Goal: Use online tool/utility: Use online tool/utility

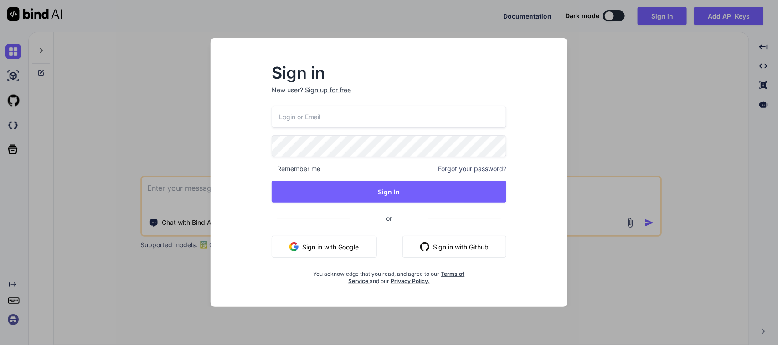
click at [359, 238] on button "Sign in with Google" at bounding box center [324, 247] width 105 height 22
click at [146, 115] on div "Sign in New user? Sign up for free Remember me Forgot your password? Sign In or…" at bounding box center [389, 172] width 778 height 345
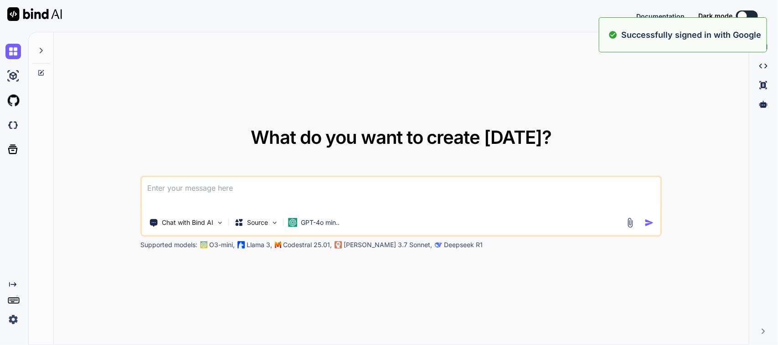
click at [206, 195] on textarea at bounding box center [401, 194] width 518 height 34
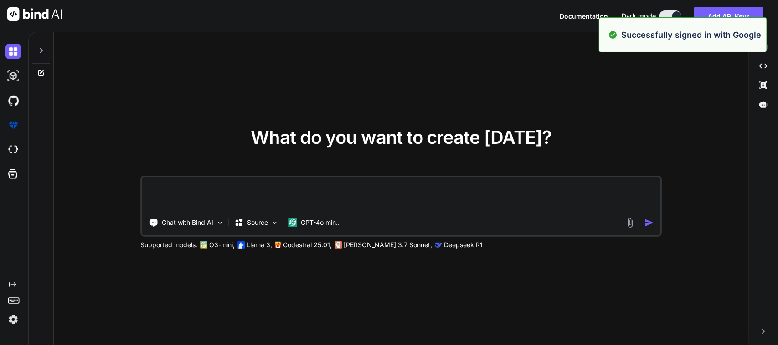
click at [211, 192] on textarea at bounding box center [401, 194] width 518 height 34
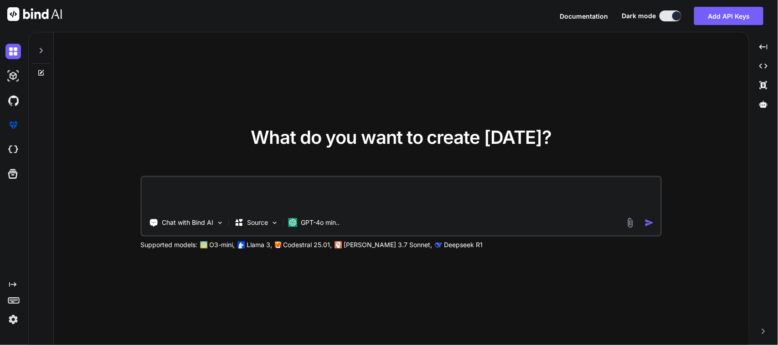
paste textarea "I want to modify my size box in my flutter code . I want to show item number , …"
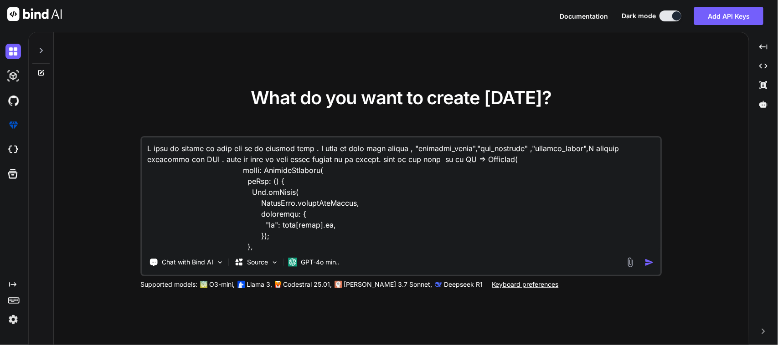
scroll to position [876, 0]
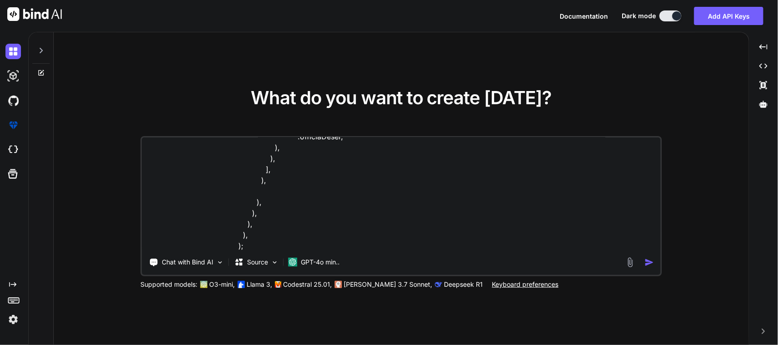
type textarea "I want to modify my size box in my flutter code . I want to show item number , …"
click at [652, 263] on img "button" at bounding box center [649, 263] width 10 height 10
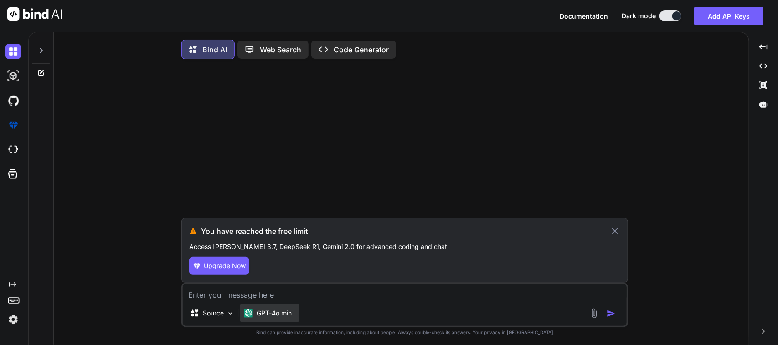
click at [260, 316] on p "GPT-4o min.." at bounding box center [276, 313] width 39 height 9
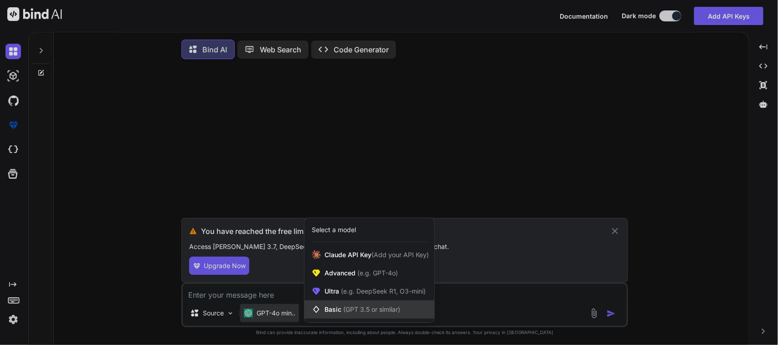
click at [326, 308] on span "Basic (GPT 3.5 or similar)" at bounding box center [363, 309] width 76 height 9
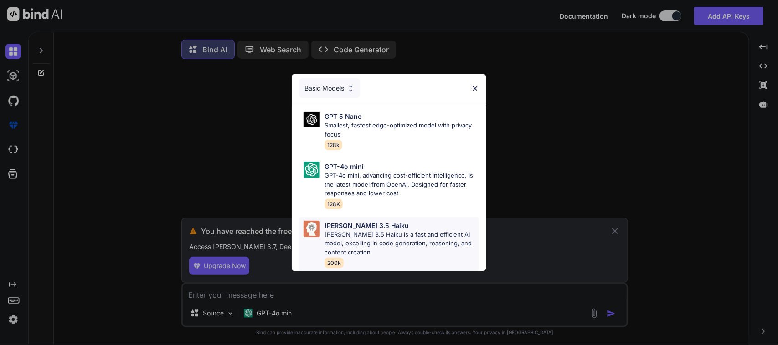
click at [372, 247] on p "Claude 3.5 Haiku is a fast and efficient AI model, excelling in code generation…" at bounding box center [402, 244] width 155 height 27
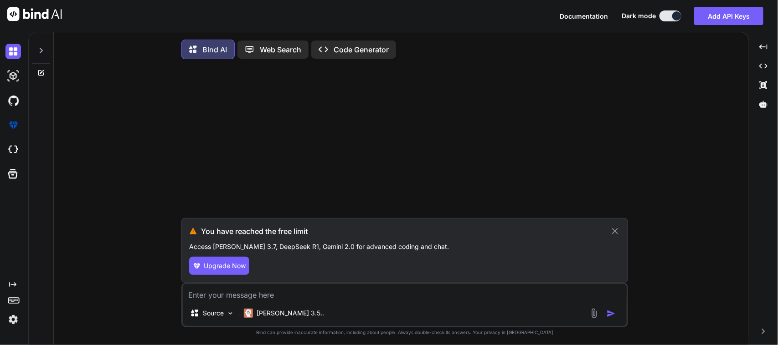
click at [496, 299] on textarea at bounding box center [405, 292] width 444 height 16
drag, startPoint x: 610, startPoint y: 236, endPoint x: 563, endPoint y: 267, distance: 56.1
click at [610, 236] on icon at bounding box center [615, 231] width 10 height 11
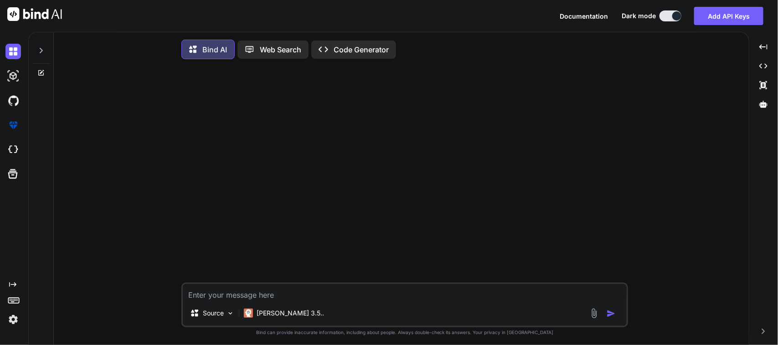
click at [353, 295] on textarea at bounding box center [405, 292] width 444 height 16
paste textarea "I want to modify my size box in my flutter code . I want to show item number , …"
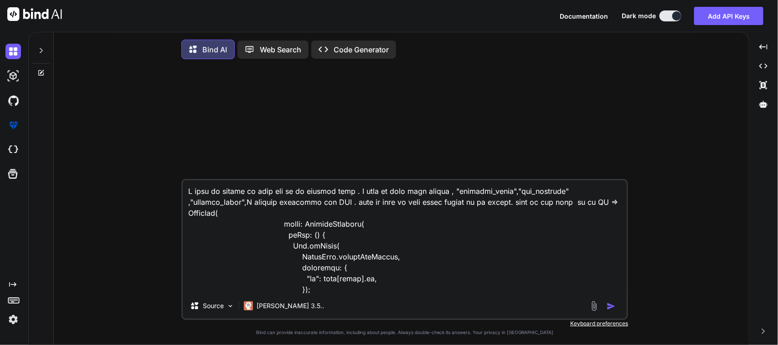
scroll to position [886, 0]
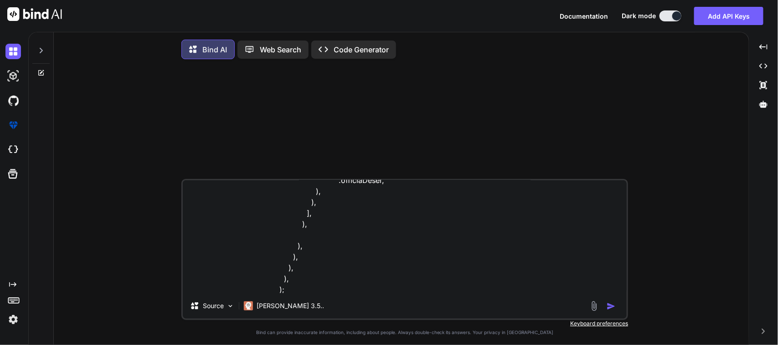
type textarea "I want to modify my size box in my flutter code . I want to show item number , …"
click at [612, 310] on img "button" at bounding box center [611, 306] width 9 height 9
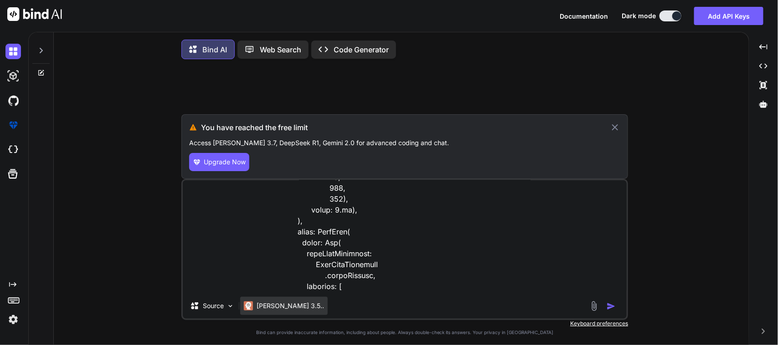
scroll to position [456, 0]
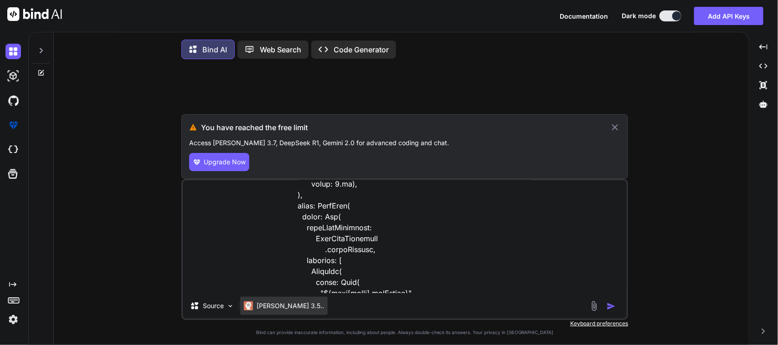
click at [283, 309] on p "Claude 3.5.." at bounding box center [290, 306] width 67 height 9
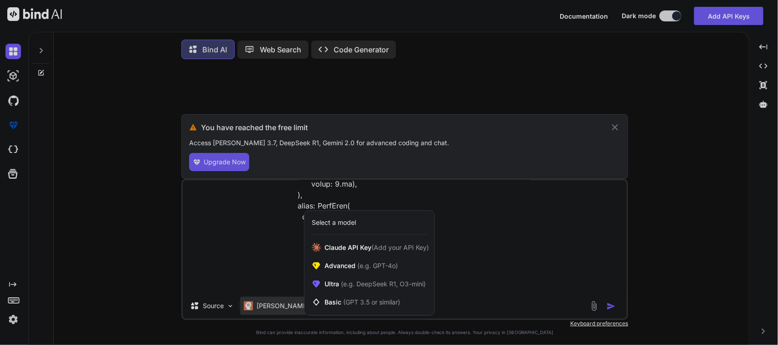
click at [227, 318] on div at bounding box center [389, 172] width 778 height 345
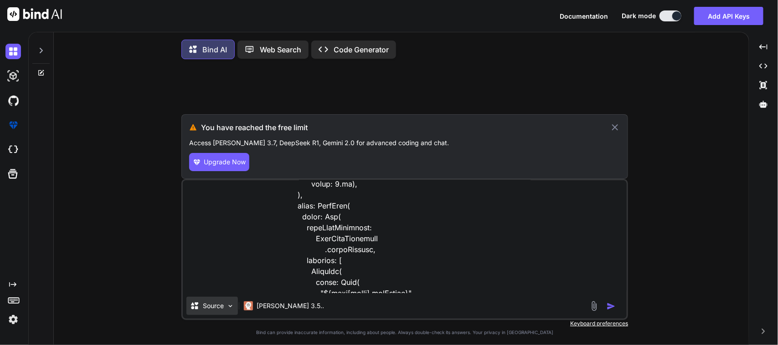
click at [223, 311] on p "Source" at bounding box center [213, 306] width 21 height 9
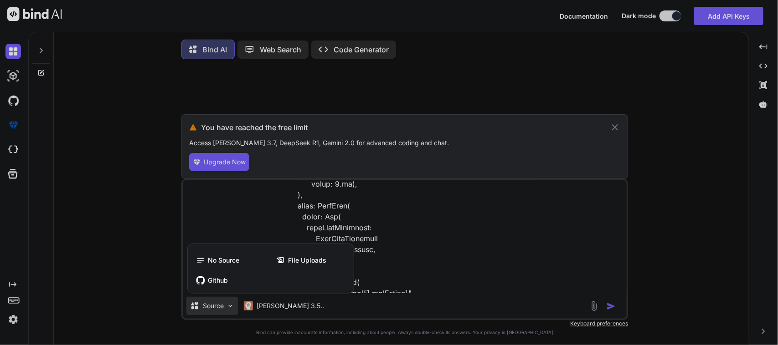
click at [227, 273] on div "No Source File Uploads Github" at bounding box center [271, 271] width 166 height 46
click at [227, 285] on span "Github" at bounding box center [218, 280] width 20 height 9
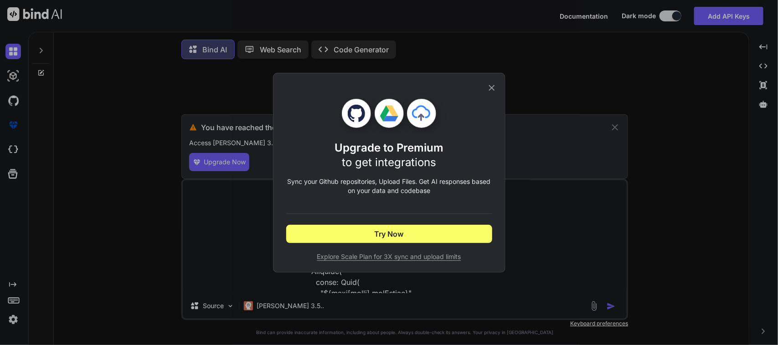
click at [490, 83] on icon at bounding box center [492, 88] width 10 height 10
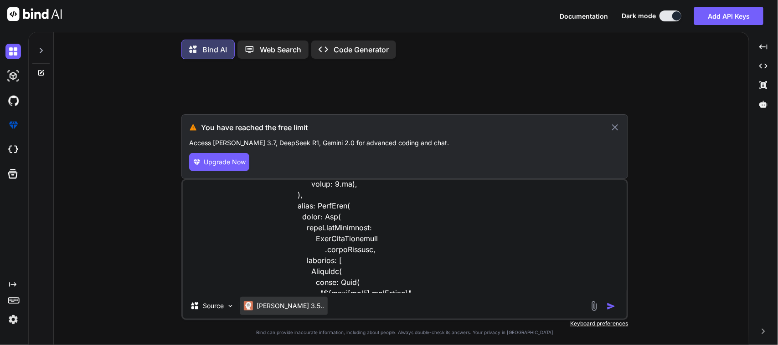
click at [268, 311] on p "Claude 3.5.." at bounding box center [290, 306] width 67 height 9
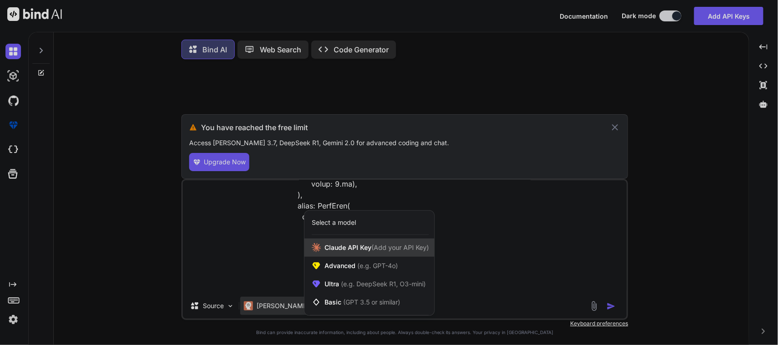
click at [356, 256] on div "Claude API Key (Add your API Key)" at bounding box center [369, 248] width 130 height 18
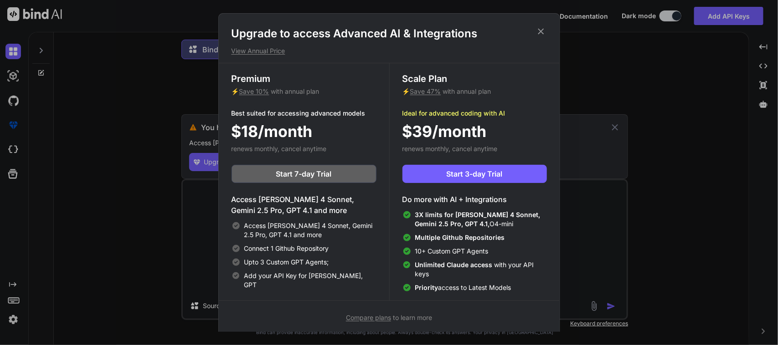
click at [540, 37] on h1 "Upgrade to access Advanced AI & Integrations" at bounding box center [389, 33] width 315 height 15
click at [539, 37] on h1 "Upgrade to access Advanced AI & Integrations" at bounding box center [389, 33] width 315 height 15
click at [538, 34] on icon at bounding box center [541, 32] width 6 height 6
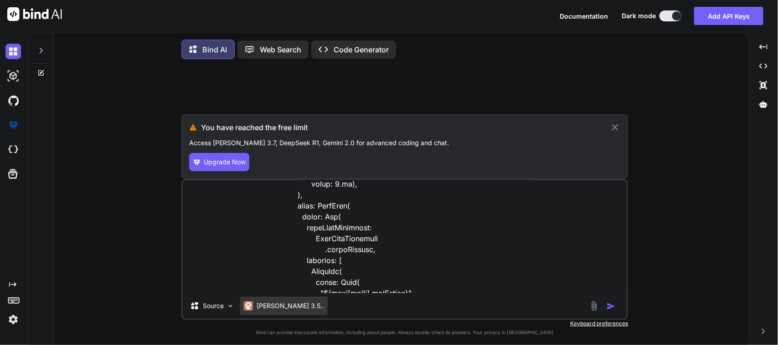
click at [278, 311] on p "Claude 3.5.." at bounding box center [290, 306] width 67 height 9
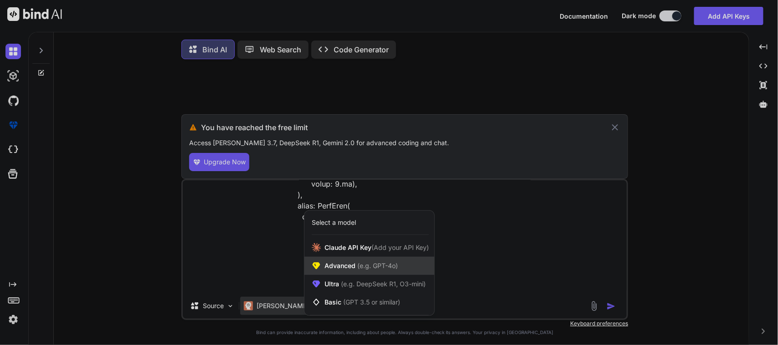
click at [325, 272] on div "Advanced (e.g. GPT-4o)" at bounding box center [369, 266] width 130 height 18
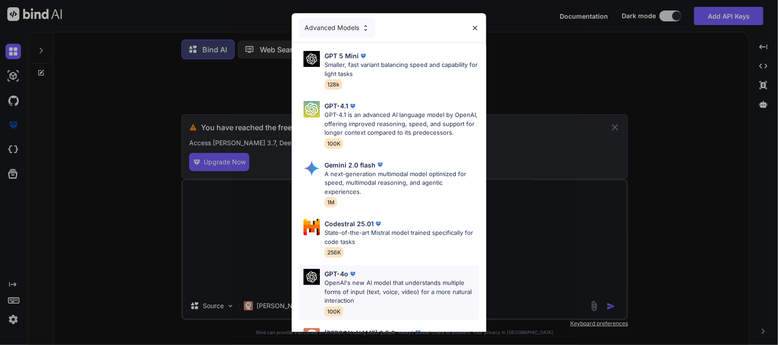
click at [380, 293] on p "OpenAI's new AI model that understands multiple forms of input (text, voice, vi…" at bounding box center [402, 292] width 155 height 27
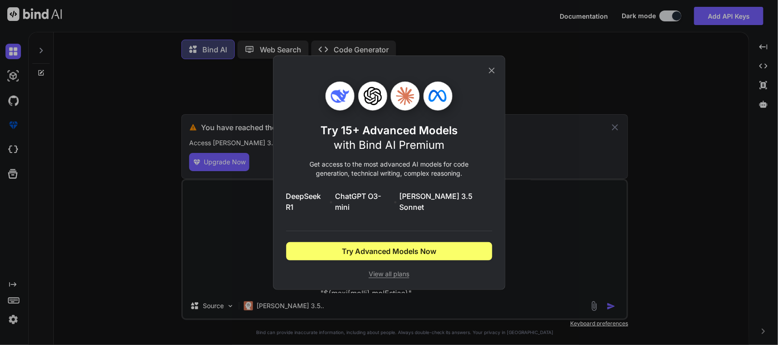
click at [491, 73] on icon at bounding box center [492, 70] width 6 height 6
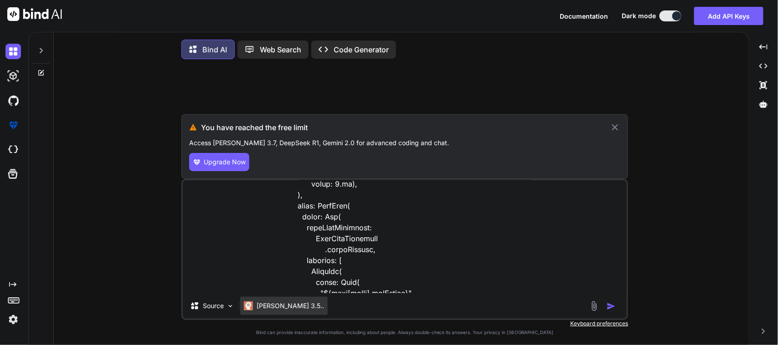
click at [279, 306] on p "Claude 3.5.." at bounding box center [290, 306] width 67 height 9
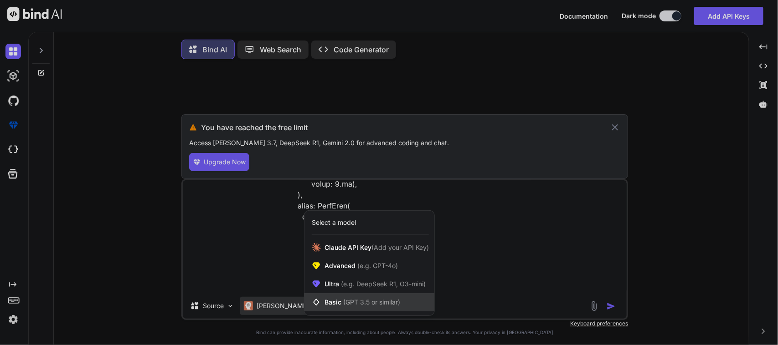
click at [340, 306] on span "Basic (GPT 3.5 or similar)" at bounding box center [363, 302] width 76 height 9
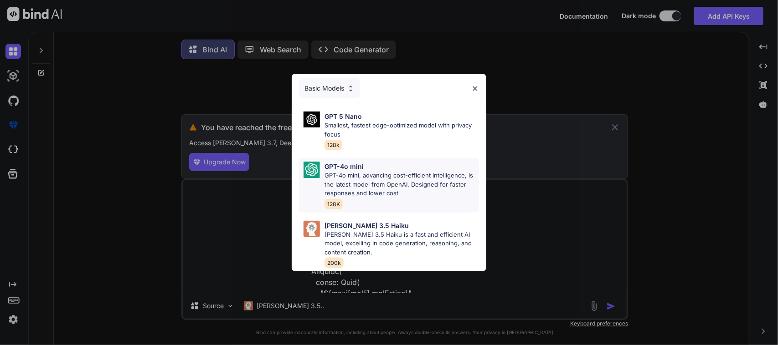
click at [375, 172] on p "GPT-4o mini, advancing cost-efficient intelligence, is the latest model from Op…" at bounding box center [402, 184] width 155 height 27
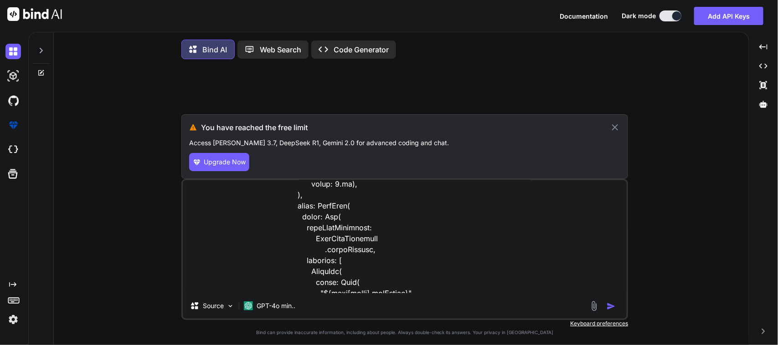
click at [611, 308] on img "button" at bounding box center [611, 306] width 9 height 9
click at [611, 307] on img "button" at bounding box center [611, 306] width 9 height 9
click at [620, 128] on icon at bounding box center [615, 127] width 10 height 11
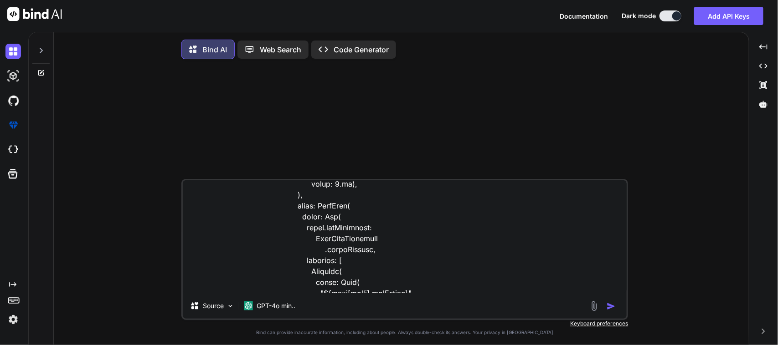
click at [616, 306] on img "button" at bounding box center [611, 306] width 9 height 9
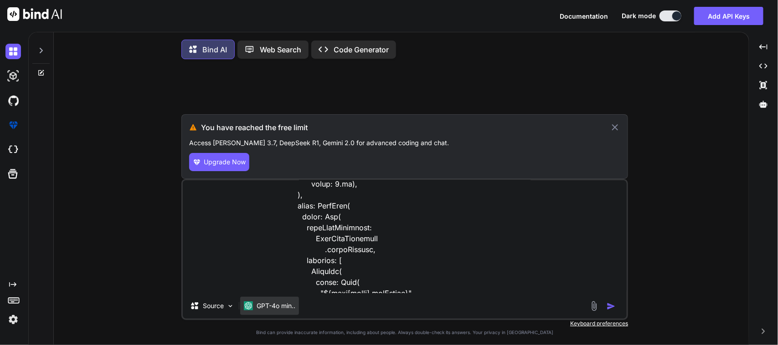
click at [275, 303] on div "GPT-4o min.." at bounding box center [269, 306] width 59 height 18
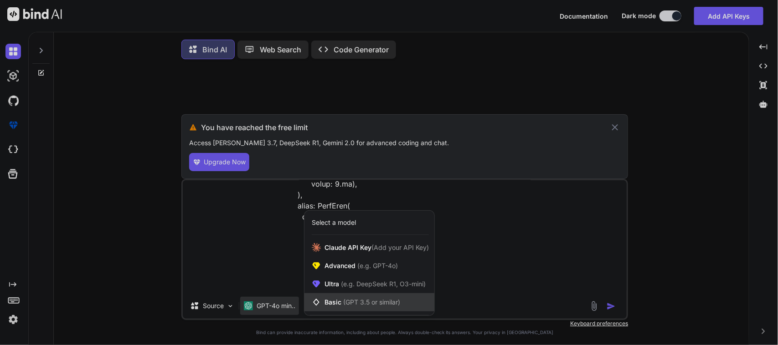
click at [323, 297] on div "Basic (GPT 3.5 or similar)" at bounding box center [369, 303] width 130 height 18
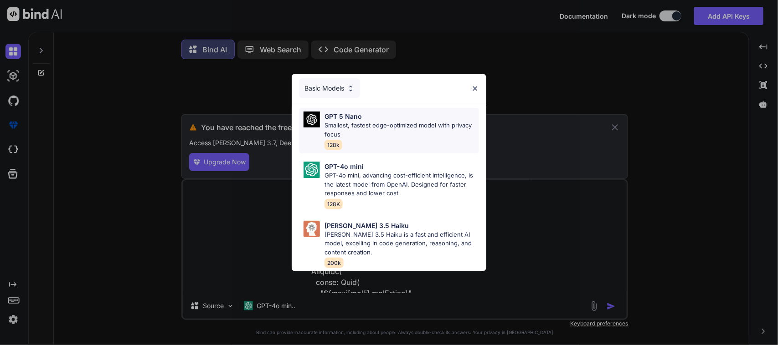
click at [345, 131] on p "Smallest, fastest edge-optimized model with privacy focus" at bounding box center [402, 130] width 155 height 18
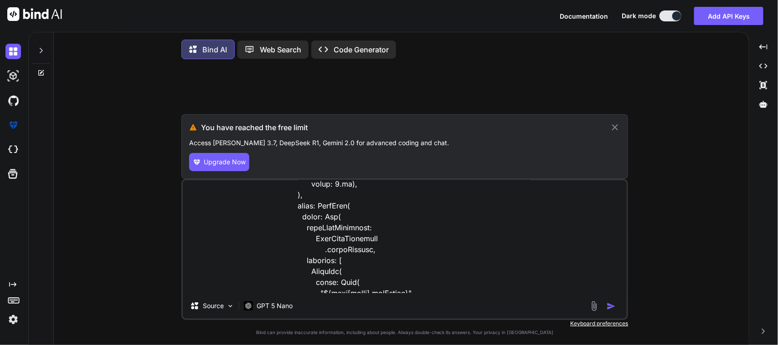
click at [611, 311] on img "button" at bounding box center [611, 306] width 9 height 9
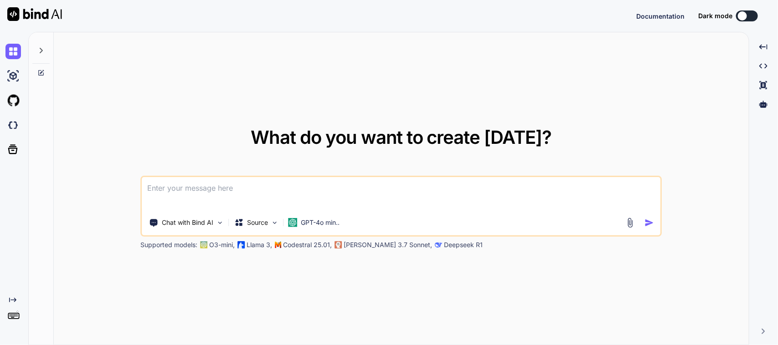
type textarea "x"
click at [309, 187] on textarea at bounding box center [401, 194] width 518 height 34
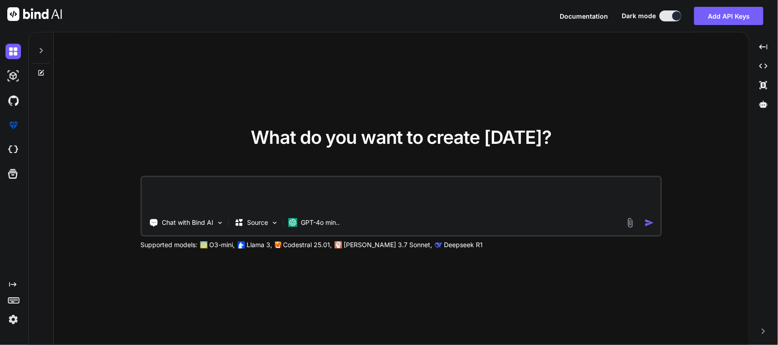
type textarea "x"
click at [315, 191] on textarea at bounding box center [401, 194] width 518 height 34
type textarea "x"
